Goal: Task Accomplishment & Management: Use online tool/utility

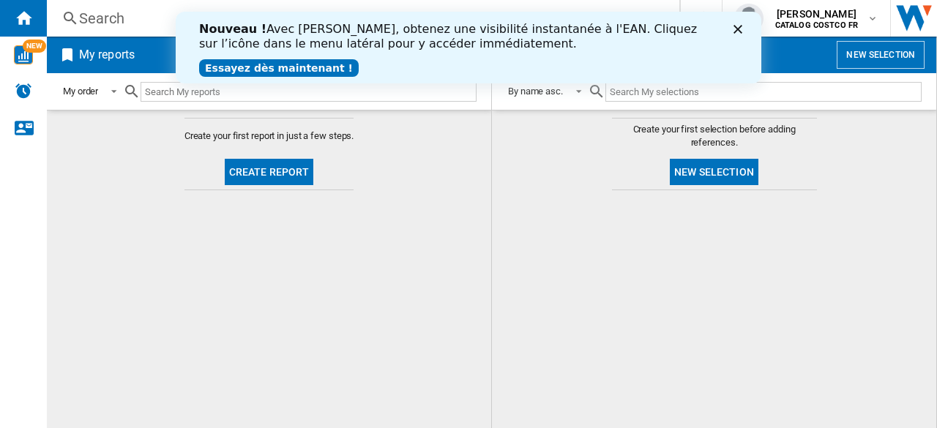
click at [271, 164] on button "Create report" at bounding box center [269, 172] width 89 height 26
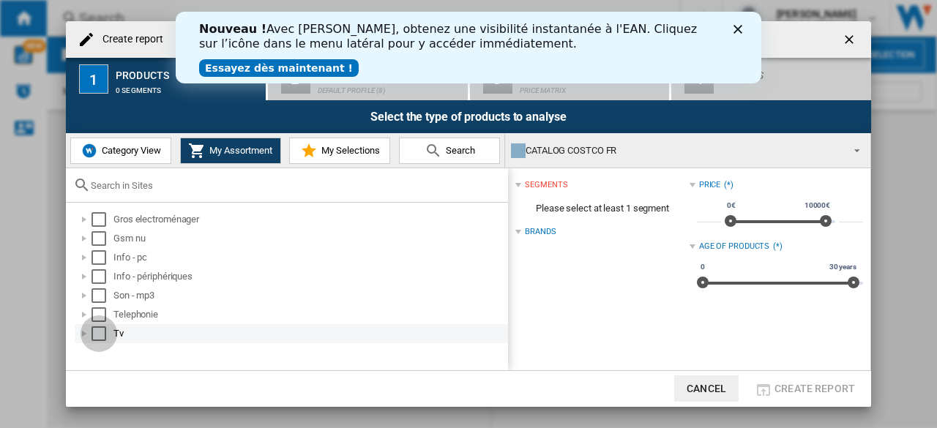
click at [98, 335] on div "Select" at bounding box center [99, 334] width 15 height 15
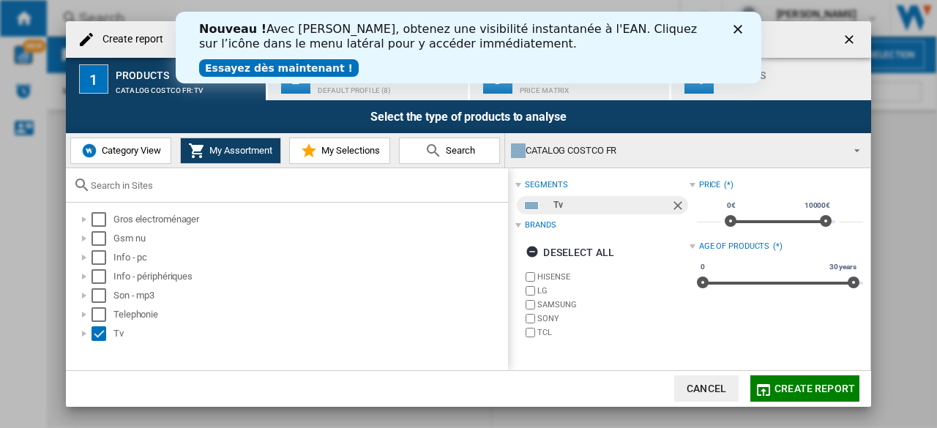
click at [530, 282] on label "HISENSE" at bounding box center [606, 277] width 166 height 14
click at [530, 340] on div "segments Tv Brands Select all HISENSE LG SAMSUNG SONY TCL" at bounding box center [602, 261] width 174 height 171
click at [536, 335] on label "TCL" at bounding box center [606, 333] width 166 height 14
click at [776, 392] on span "Create report" at bounding box center [815, 389] width 81 height 12
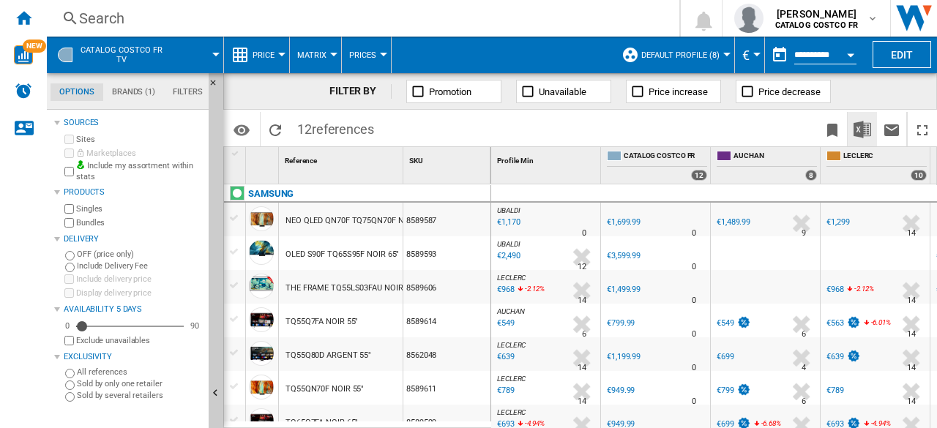
click at [863, 141] on button "Download in Excel" at bounding box center [862, 129] width 29 height 34
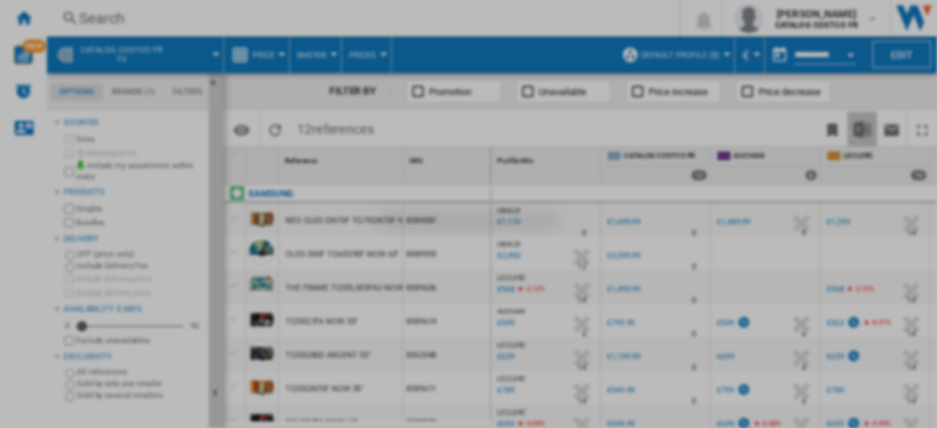
click at [863, 141] on div at bounding box center [468, 214] width 937 height 428
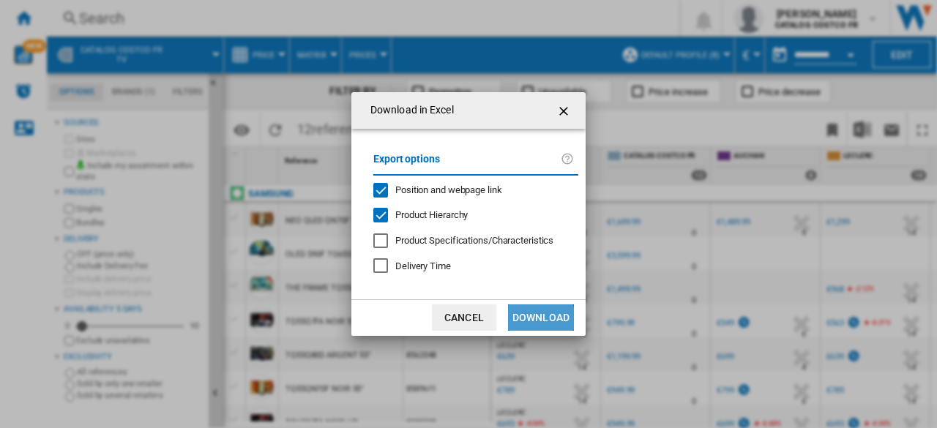
click at [526, 320] on button "Download" at bounding box center [541, 318] width 66 height 26
